Goal: Information Seeking & Learning: Learn about a topic

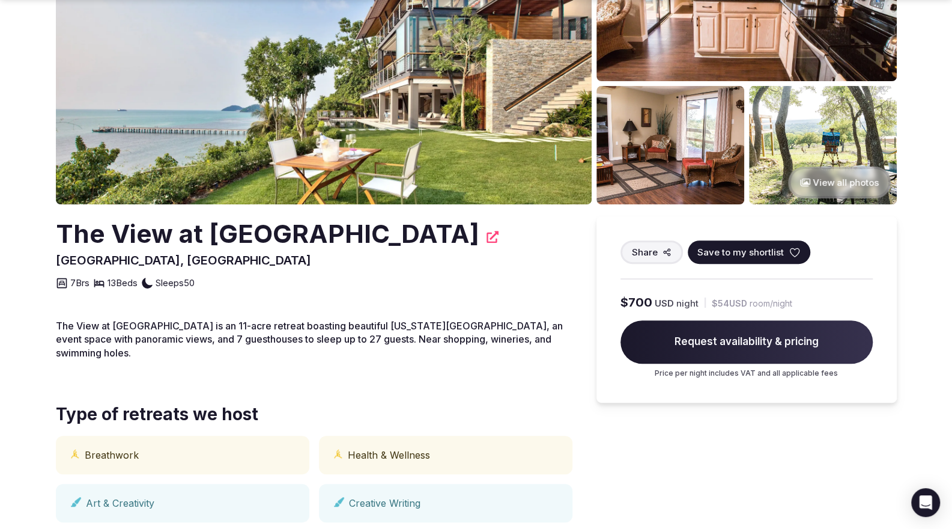
scroll to position [180, 0]
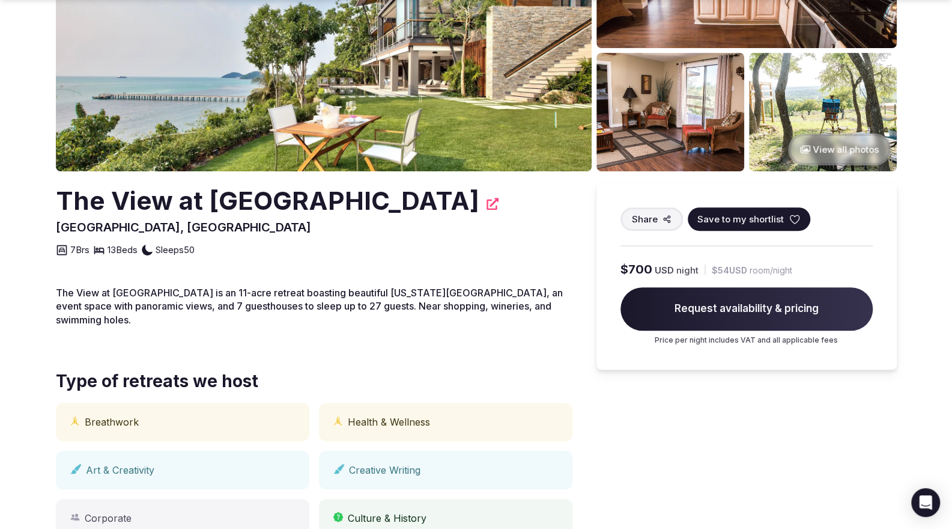
click at [820, 147] on button "View all photos" at bounding box center [839, 149] width 103 height 32
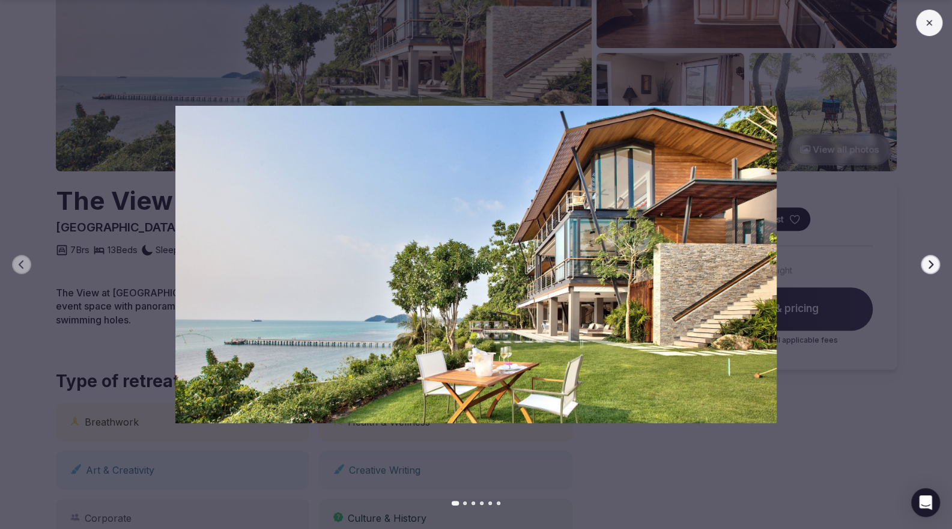
click at [755, 278] on img at bounding box center [476, 264] width 667 height 317
click at [832, 160] on div at bounding box center [471, 264] width 962 height 317
click at [839, 202] on div at bounding box center [471, 264] width 962 height 317
click at [936, 22] on button at bounding box center [929, 23] width 26 height 26
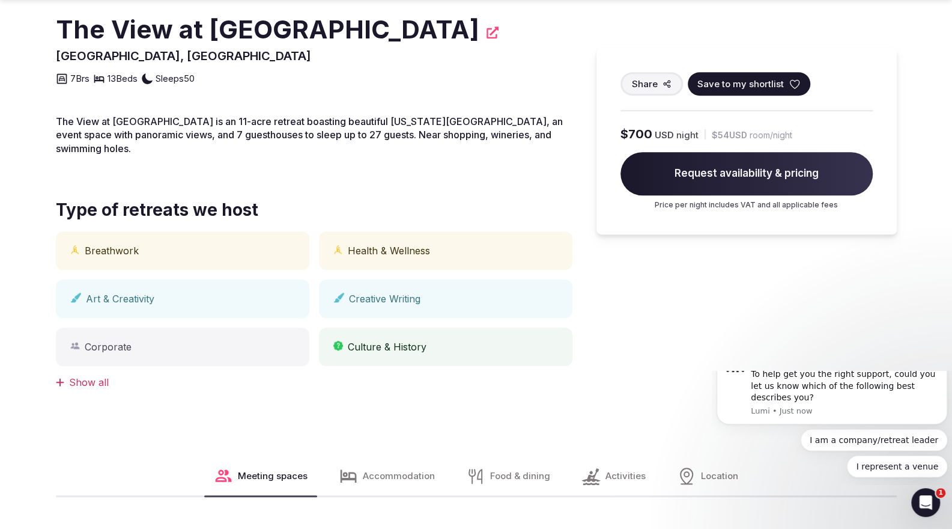
scroll to position [421, 0]
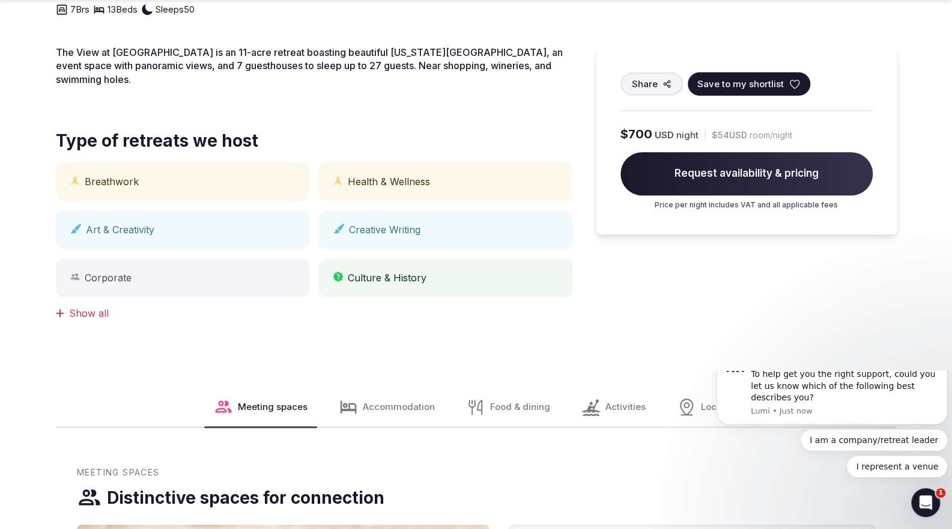
click at [376, 400] on span "Accommodation" at bounding box center [399, 406] width 72 height 13
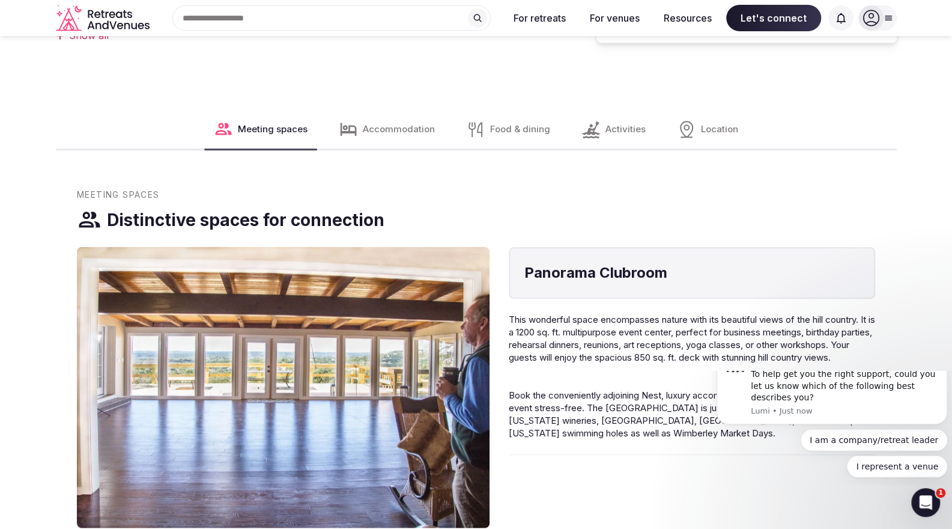
scroll to position [650, 0]
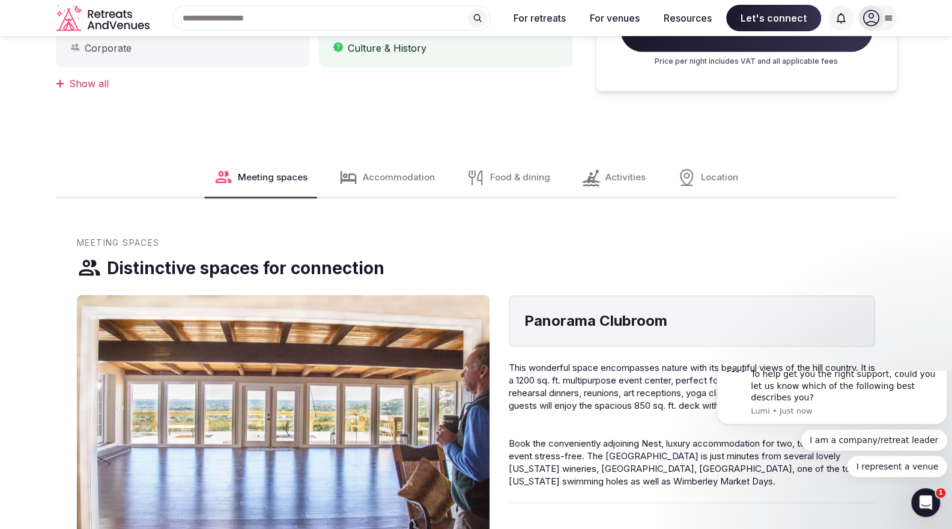
click at [395, 171] on span "Accommodation" at bounding box center [399, 177] width 72 height 13
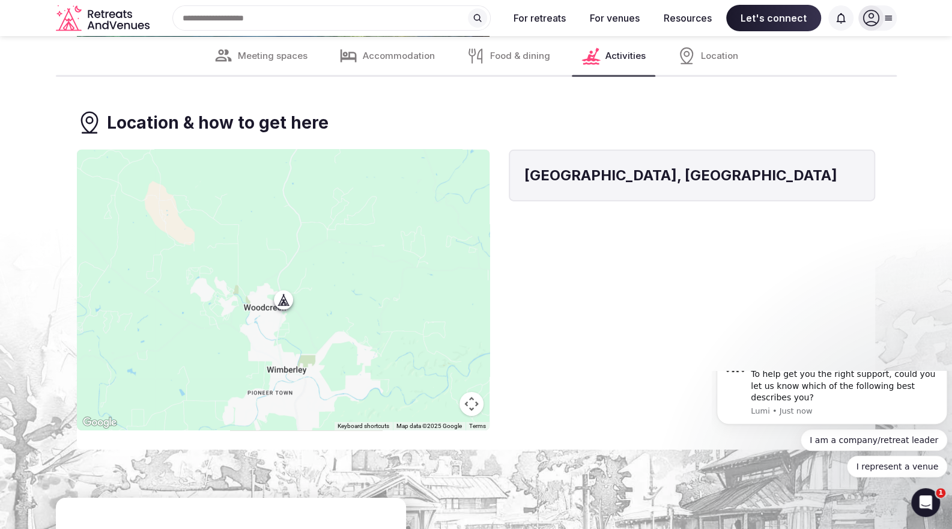
scroll to position [2271, 0]
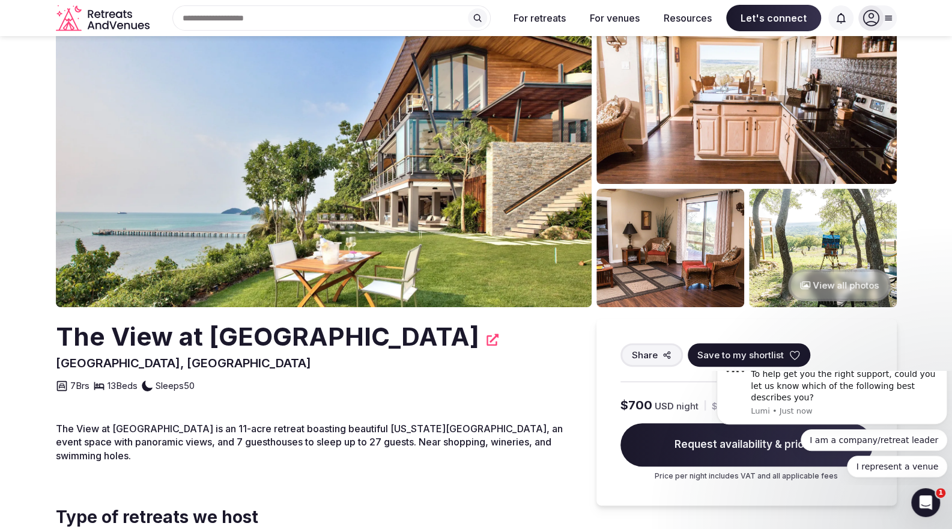
scroll to position [0, 0]
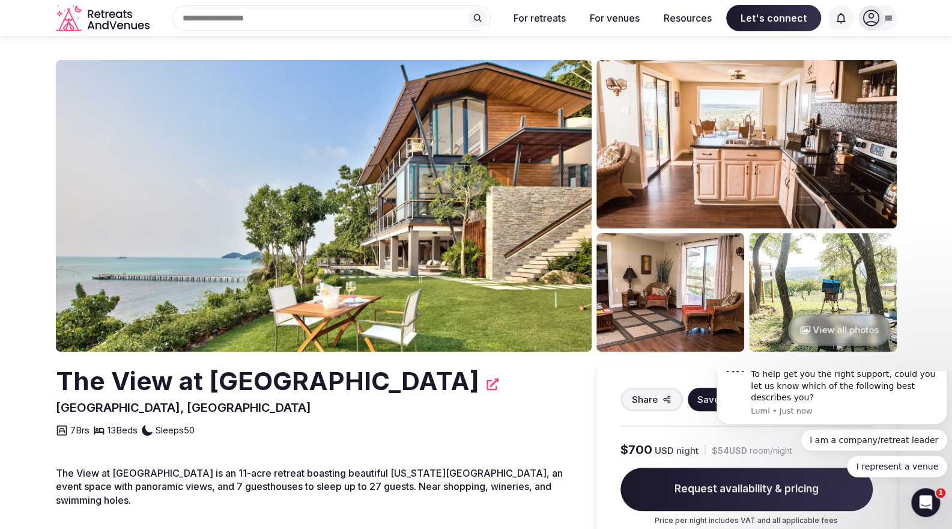
click at [836, 322] on button "View all photos" at bounding box center [839, 330] width 103 height 32
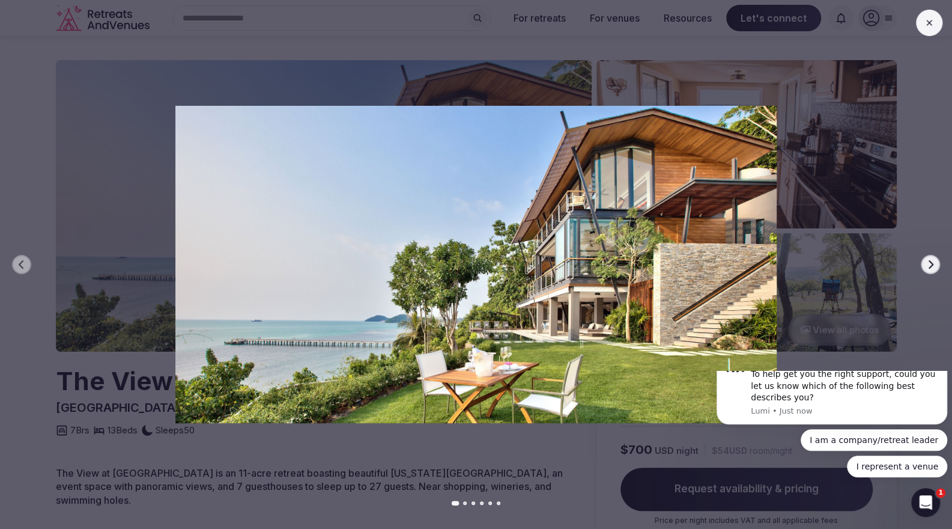
click at [936, 266] on button "Next slide" at bounding box center [930, 264] width 19 height 19
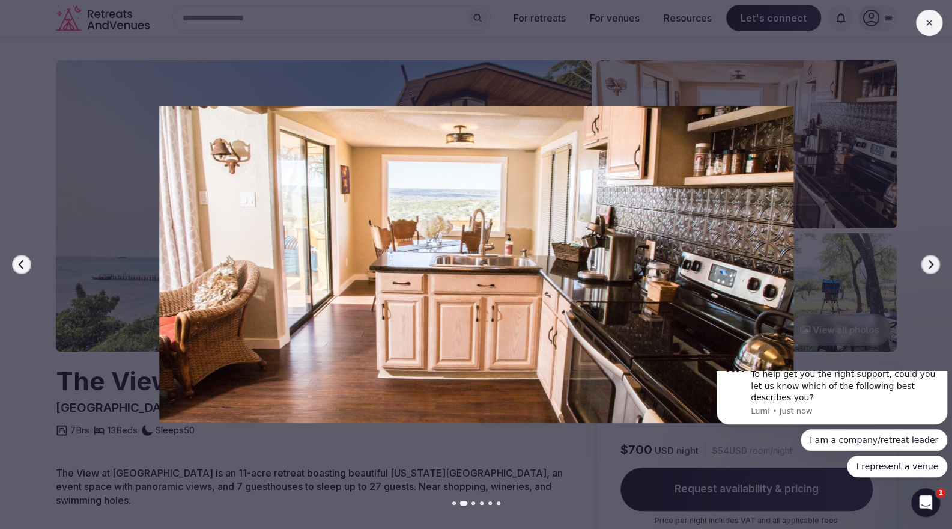
click at [935, 266] on button "Next slide" at bounding box center [930, 264] width 19 height 19
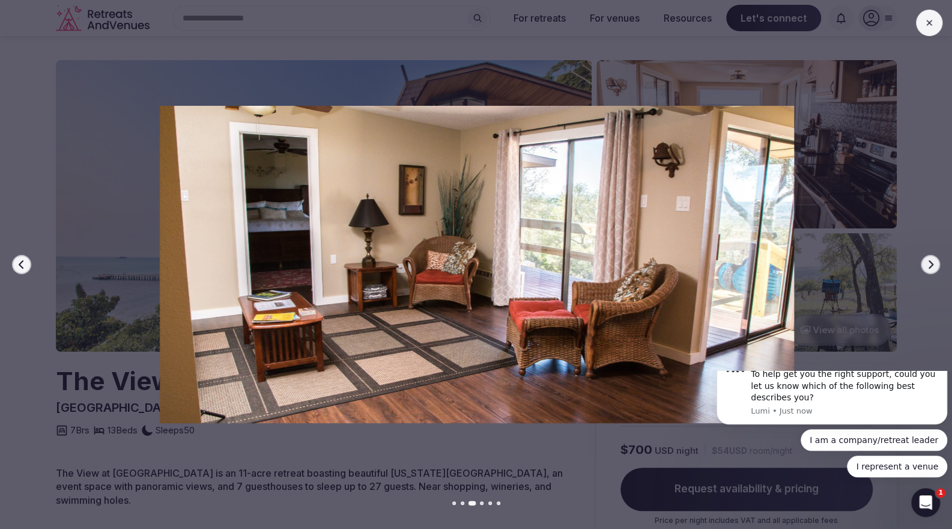
click at [931, 263] on icon "button" at bounding box center [931, 264] width 5 height 8
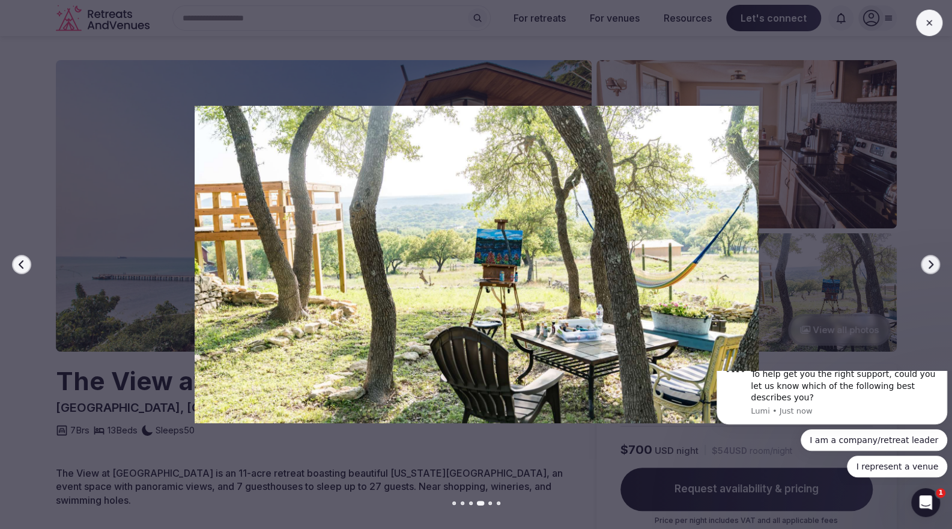
click at [930, 263] on icon "button" at bounding box center [931, 265] width 10 height 10
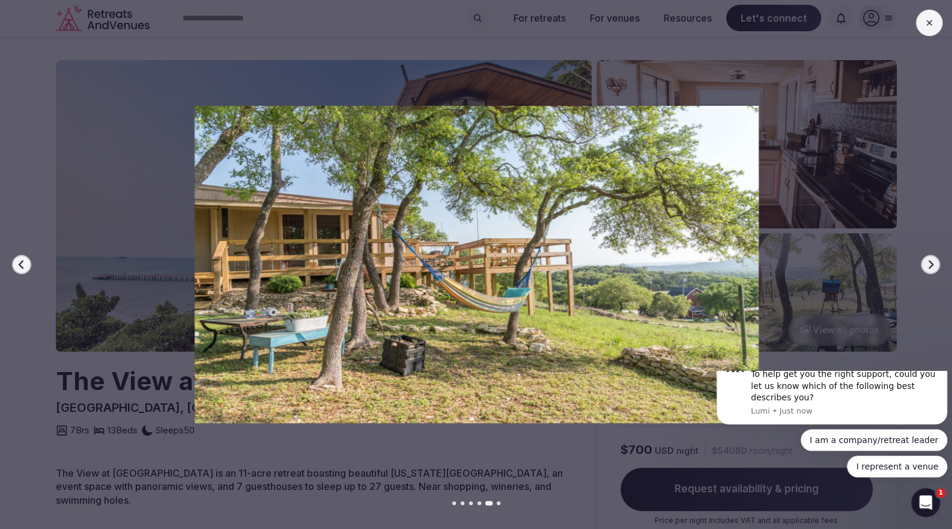
click at [929, 261] on icon "button" at bounding box center [931, 265] width 10 height 10
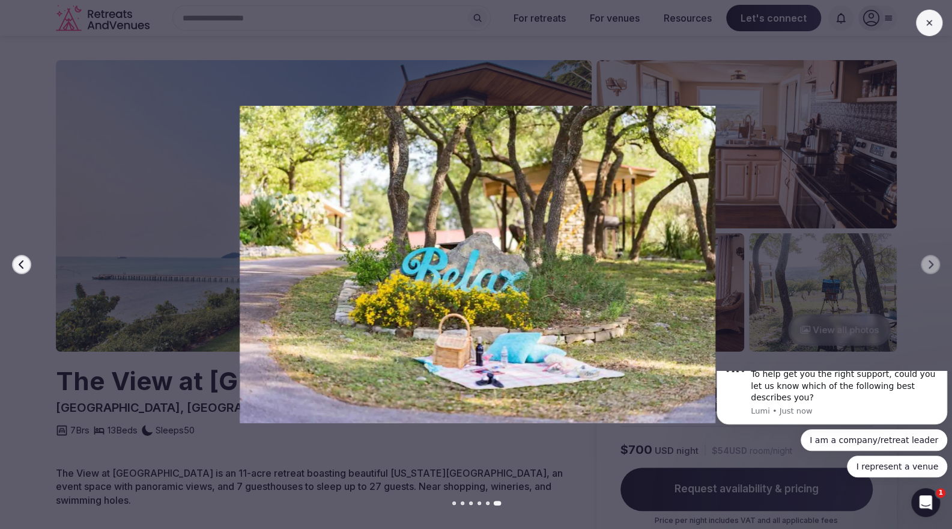
click at [927, 28] on button at bounding box center [929, 23] width 26 height 26
